Goal: Task Accomplishment & Management: Manage account settings

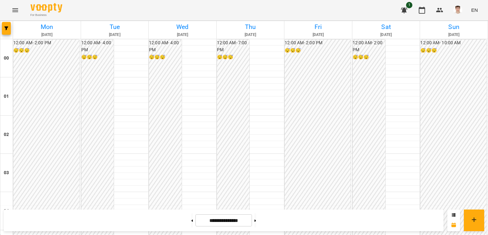
scroll to position [526, 0]
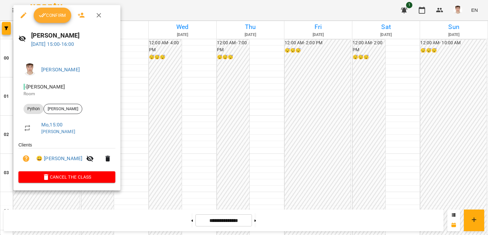
click at [54, 10] on button "Confirm" at bounding box center [53, 15] width 38 height 15
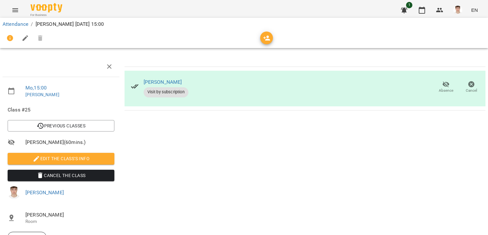
click at [86, 157] on span "Edit the class's Info" at bounding box center [61, 158] width 97 height 8
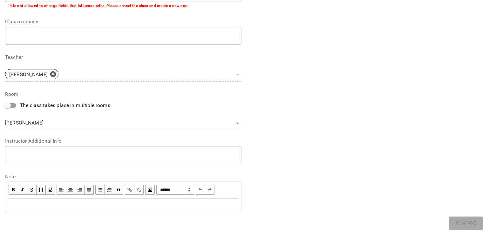
scroll to position [155, 0]
click at [66, 159] on div "* ​" at bounding box center [123, 154] width 237 height 18
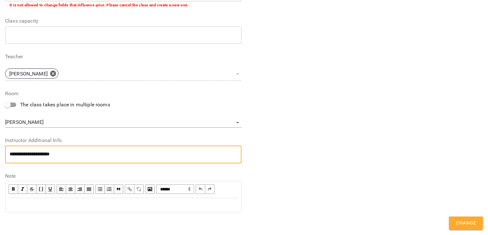
scroll to position [0, 0]
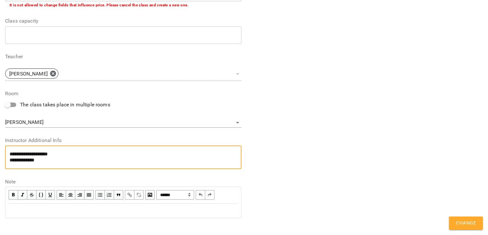
type textarea "**********"
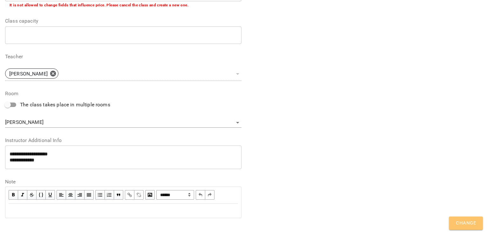
click at [465, 219] on span "Change" at bounding box center [466, 223] width 20 height 8
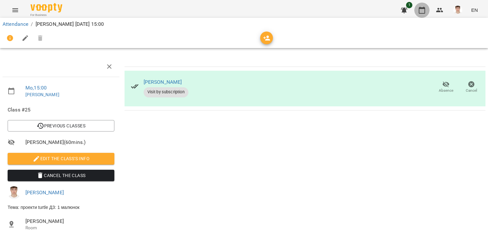
click at [422, 7] on icon "button" at bounding box center [422, 10] width 8 height 8
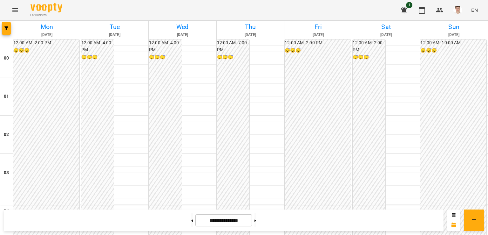
scroll to position [540, 0]
